Goal: Task Accomplishment & Management: Use online tool/utility

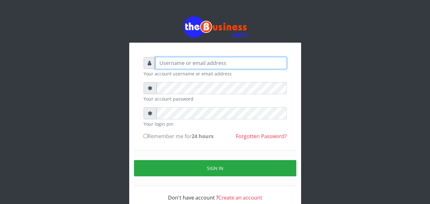
type input "[EMAIL_ADDRESS][DOMAIN_NAME]"
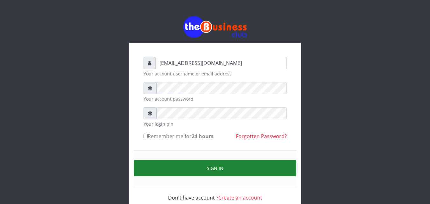
click at [184, 166] on button "Sign in" at bounding box center [215, 168] width 162 height 16
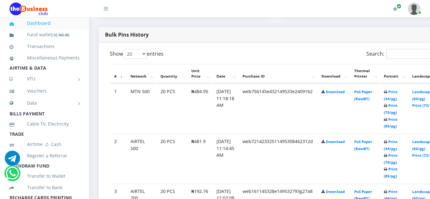
scroll to position [350, 0]
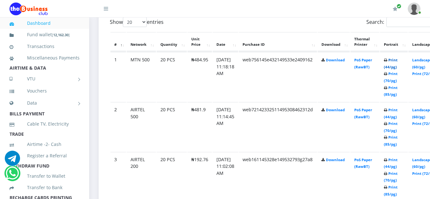
click at [398, 62] on link "Print (44/pg)" at bounding box center [391, 64] width 14 height 12
click at [398, 112] on link "Print (44/pg)" at bounding box center [391, 114] width 14 height 12
click at [30, 111] on link "Data" at bounding box center [45, 103] width 70 height 16
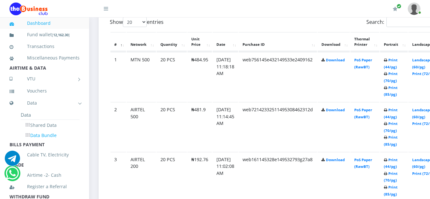
click at [39, 141] on link "Data Bundle" at bounding box center [50, 135] width 59 height 11
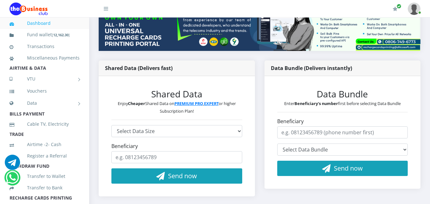
scroll to position [127, 0]
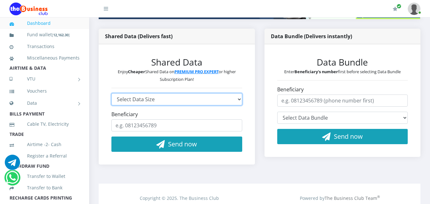
click at [240, 100] on select "Select Data Size GLO 2.9GB - ₦960 GLO 4.1GB - ₦1,440 GLO 5.8GB - ₦1,920 GLO 7.7…" at bounding box center [176, 99] width 131 height 12
click at [238, 100] on select "Select Data Size GLO 2.9GB - ₦960 GLO 4.1GB - ₦1,440 GLO 5.8GB - ₦1,920 GLO 7.7…" at bounding box center [176, 99] width 131 height 12
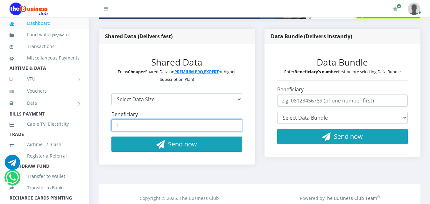
click at [238, 125] on input "1" at bounding box center [176, 125] width 131 height 12
type input "0"
click at [237, 129] on input "0" at bounding box center [176, 125] width 131 height 12
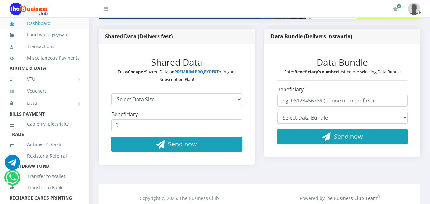
click at [82, 182] on li "Transfer to Wallet" at bounding box center [44, 176] width 89 height 11
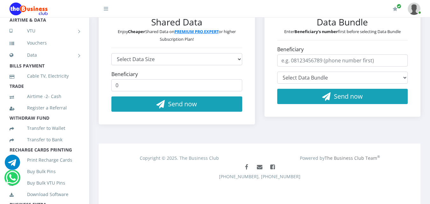
scroll to position [0, 0]
